Goal: Task Accomplishment & Management: Manage account settings

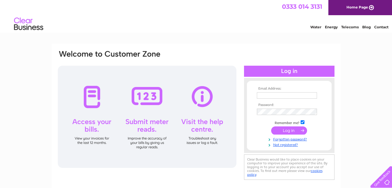
click at [269, 97] on input "text" at bounding box center [287, 95] width 60 height 6
type input "bethhorwood@outlook.com"
click at [271, 127] on input "submit" at bounding box center [289, 131] width 36 height 8
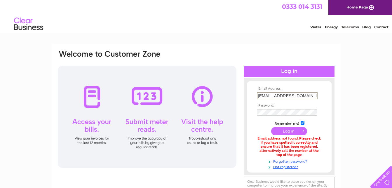
click at [310, 93] on input "bethhorwood@outlook.com" at bounding box center [287, 95] width 61 height 7
click at [278, 166] on link "Not registered?" at bounding box center [290, 166] width 66 height 6
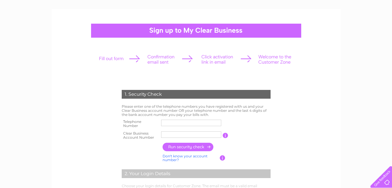
scroll to position [37, 0]
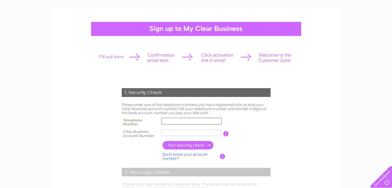
click at [170, 124] on input "text" at bounding box center [191, 121] width 61 height 7
type input "07745171221"
click at [170, 132] on input "text" at bounding box center [191, 132] width 61 height 7
paste input "30304618"
type input "30304618"
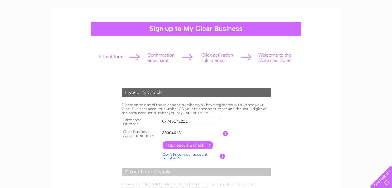
click at [184, 146] on input "button" at bounding box center [188, 145] width 51 height 8
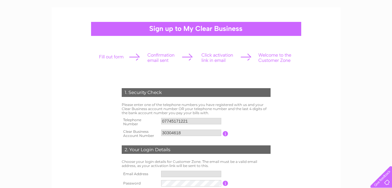
type input "be*********@ou*********"
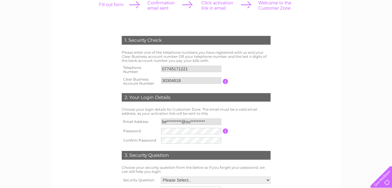
scroll to position [89, 0]
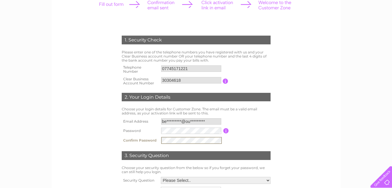
click at [280, 129] on div "1. Security Check Please enter one of the telephone numbers you have registered…" at bounding box center [196, 119] width 176 height 179
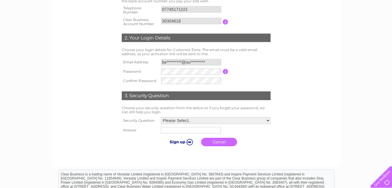
scroll to position [149, 0]
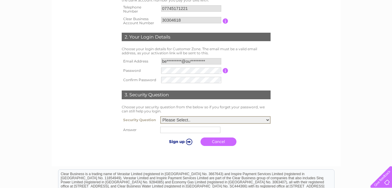
click at [207, 119] on select "Please Select.. In what town or city was your first job? In what town or city d…" at bounding box center [215, 120] width 110 height 8
select select "5"
click at [160, 117] on select "Please Select.. In what town or city was your first job? In what town or city d…" at bounding box center [215, 120] width 110 height 8
click at [177, 132] on input "text" at bounding box center [190, 130] width 60 height 6
type input "Tipsey"
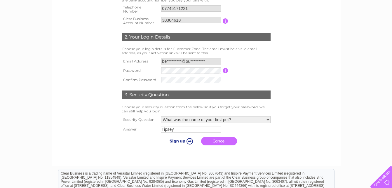
click at [190, 141] on input "submit" at bounding box center [180, 141] width 36 height 8
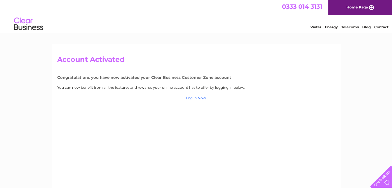
click at [195, 100] on link "Log in Now" at bounding box center [196, 98] width 20 height 4
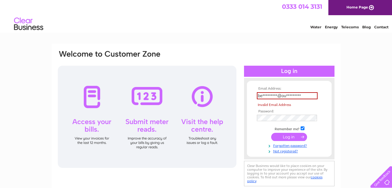
click at [283, 129] on tbody "Email Address: be*********@ou********* Invalid Email Address Password: Remember…" at bounding box center [290, 120] width 68 height 67
click at [295, 97] on input "be*********@ou*********" at bounding box center [287, 95] width 61 height 7
click at [306, 96] on input "be*********@ou*********" at bounding box center [287, 95] width 61 height 7
type input "b"
type input "bethhorwood@outlook.com"
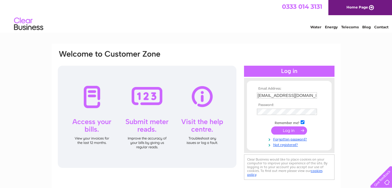
click at [325, 108] on form "Email Address: bethhorwood@outlook.com Password:" at bounding box center [289, 117] width 85 height 60
click at [290, 129] on input "submit" at bounding box center [289, 131] width 36 height 8
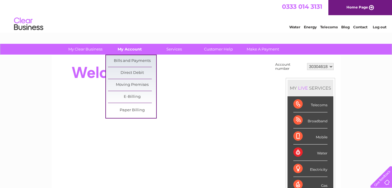
click at [132, 50] on link "My Account" at bounding box center [130, 49] width 48 height 11
click at [134, 61] on link "Bills and Payments" at bounding box center [132, 61] width 48 height 12
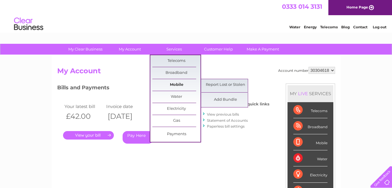
click at [179, 85] on link "Mobile" at bounding box center [177, 85] width 48 height 12
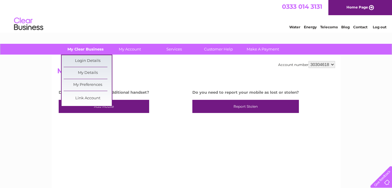
click at [90, 48] on link "My Clear Business" at bounding box center [85, 49] width 48 height 11
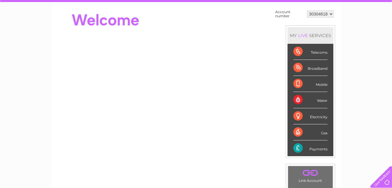
scroll to position [49, 0]
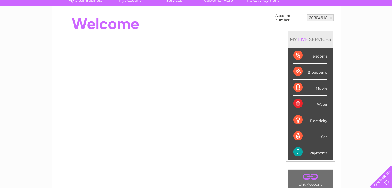
click at [318, 58] on div "Telecoms" at bounding box center [311, 56] width 34 height 16
click at [297, 57] on div "Telecoms" at bounding box center [311, 56] width 34 height 16
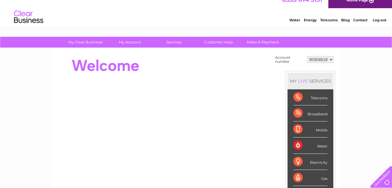
scroll to position [0, 0]
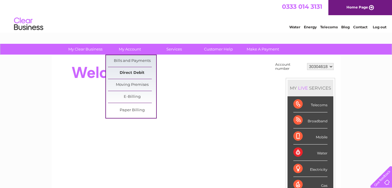
click at [140, 70] on link "Direct Debit" at bounding box center [132, 73] width 48 height 12
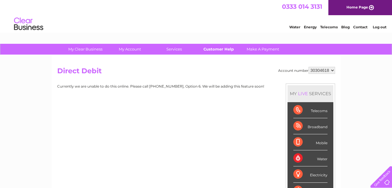
click at [213, 52] on link "Customer Help" at bounding box center [219, 49] width 48 height 11
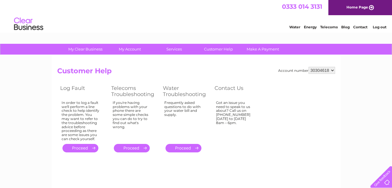
click at [331, 27] on link "Telecoms" at bounding box center [330, 27] width 18 height 4
